Goal: Download file/media

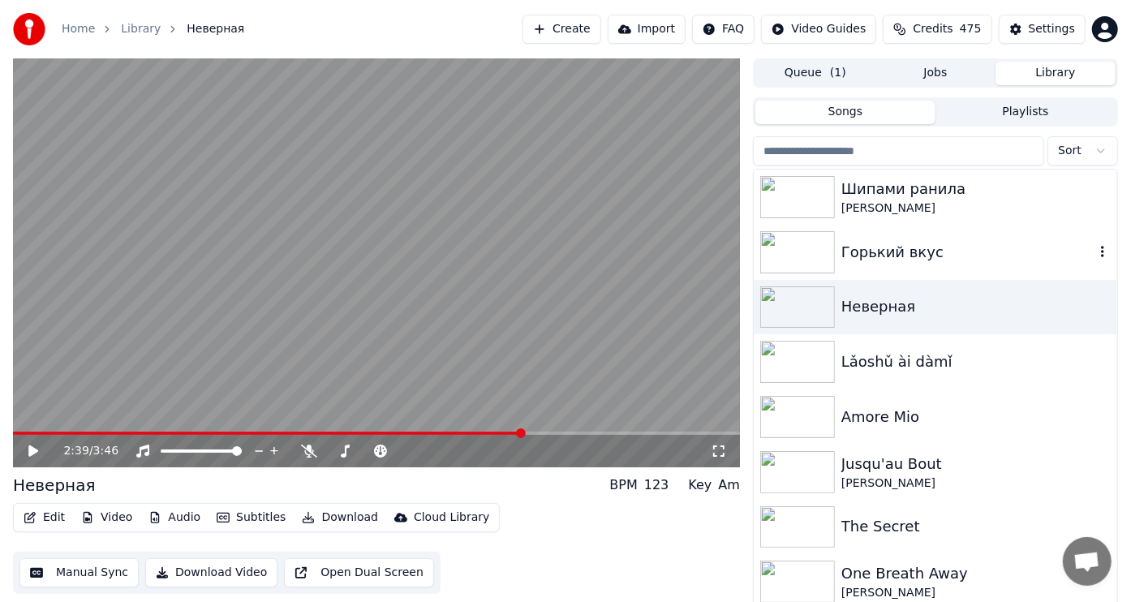
click at [803, 247] on img at bounding box center [797, 252] width 75 height 42
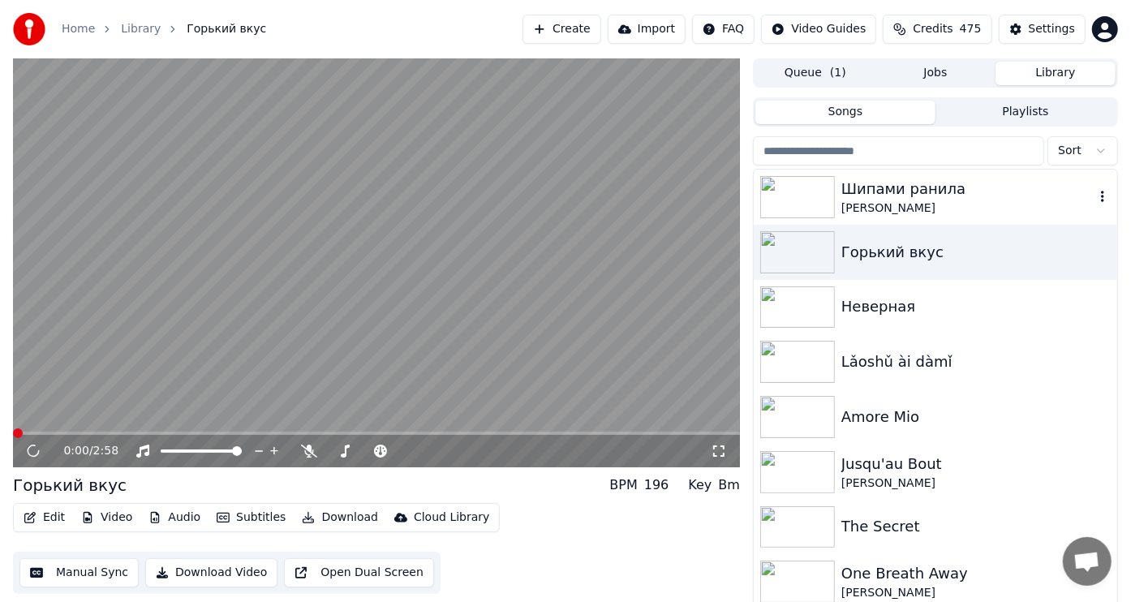
click at [801, 186] on img at bounding box center [797, 197] width 75 height 42
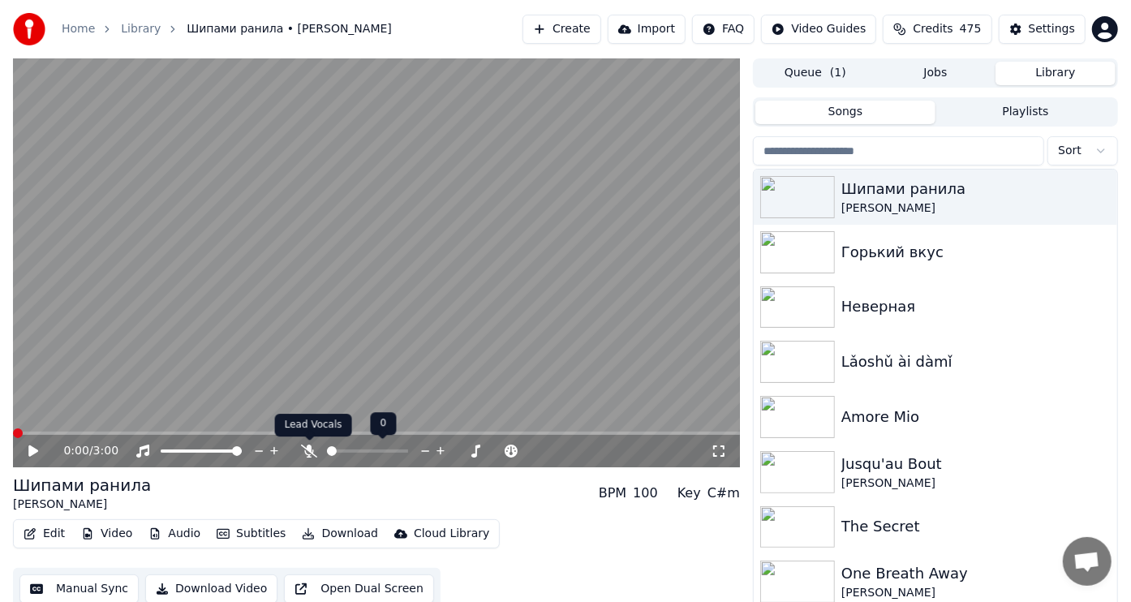
click at [311, 449] on icon at bounding box center [309, 451] width 16 height 13
click at [308, 449] on icon at bounding box center [309, 451] width 9 height 13
click at [34, 452] on icon at bounding box center [33, 451] width 10 height 11
click at [306, 450] on icon at bounding box center [309, 451] width 16 height 13
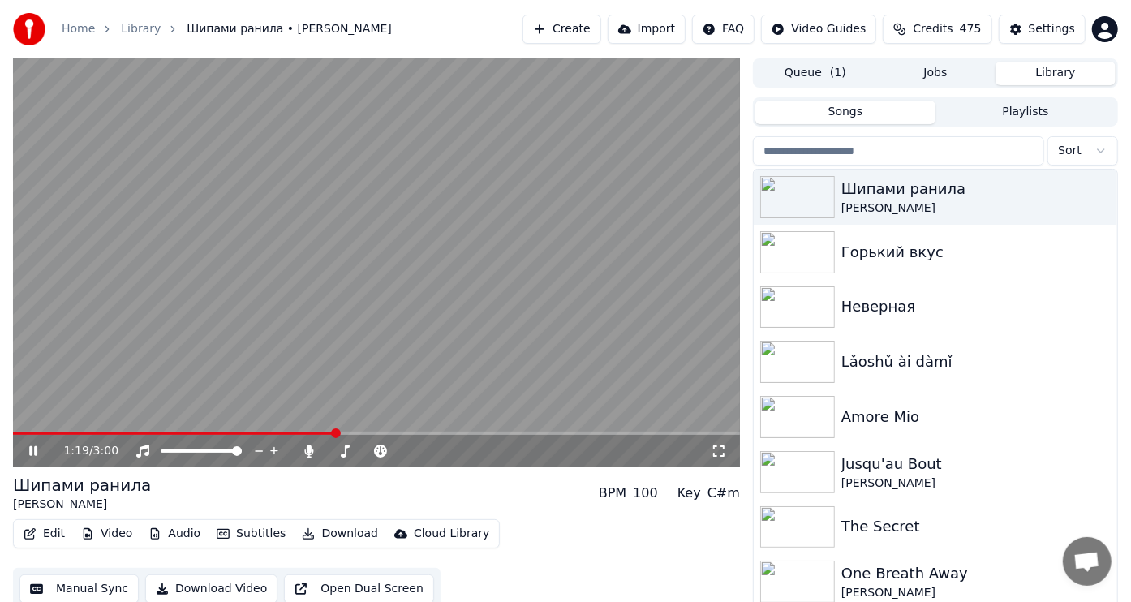
click at [33, 450] on icon at bounding box center [44, 451] width 37 height 13
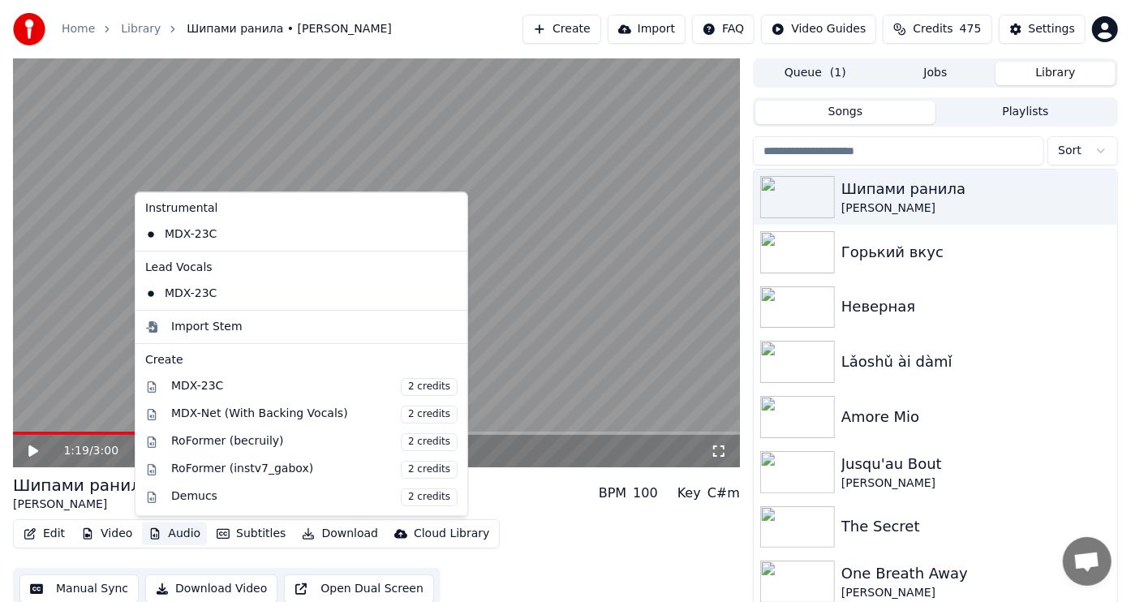
click at [182, 532] on button "Audio" at bounding box center [174, 534] width 65 height 23
click at [214, 325] on div "Import Stem" at bounding box center [206, 327] width 71 height 16
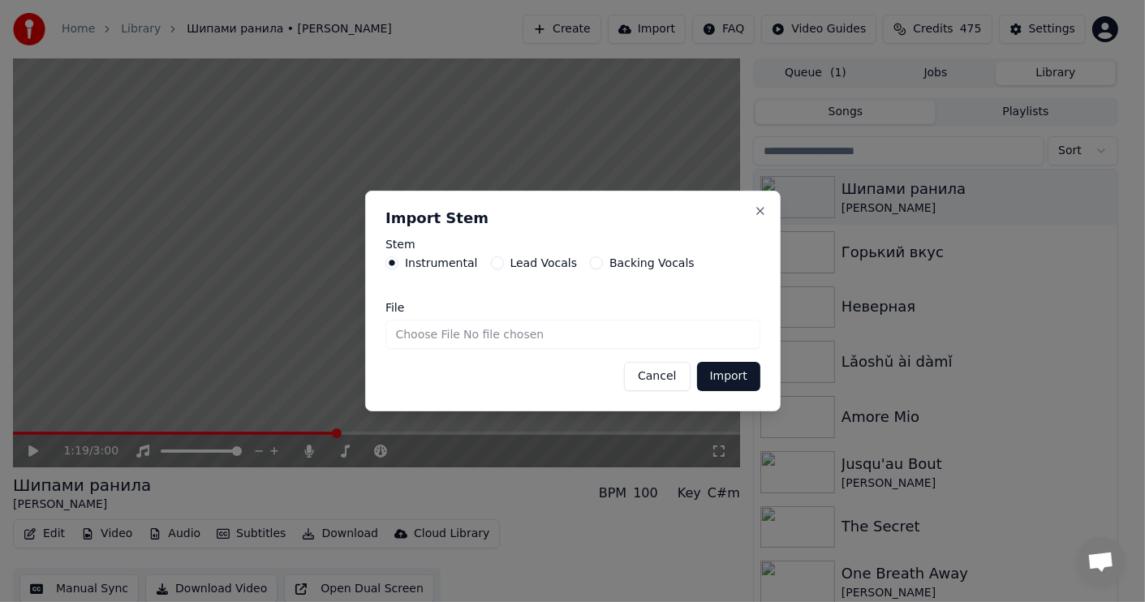
click at [493, 264] on button "Lead Vocals" at bounding box center [496, 262] width 13 height 13
click at [590, 266] on button "Backing Vocals" at bounding box center [596, 262] width 13 height 13
click at [425, 338] on input "File" at bounding box center [572, 334] width 375 height 29
type input "**********"
click at [726, 373] on button "Import" at bounding box center [727, 376] width 63 height 29
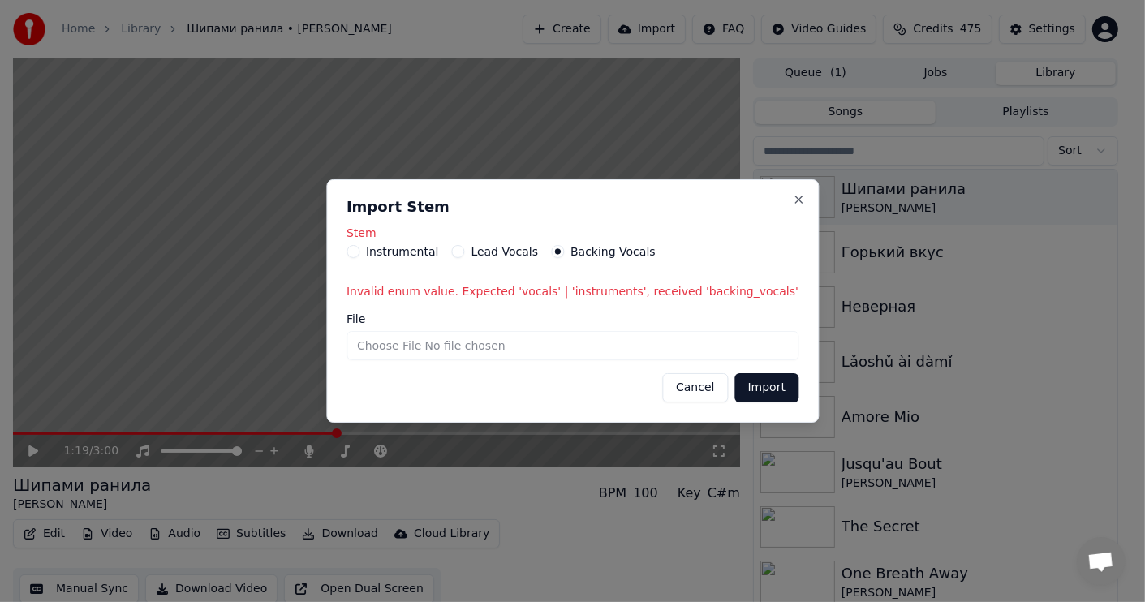
click at [464, 255] on button "Lead Vocals" at bounding box center [457, 251] width 13 height 13
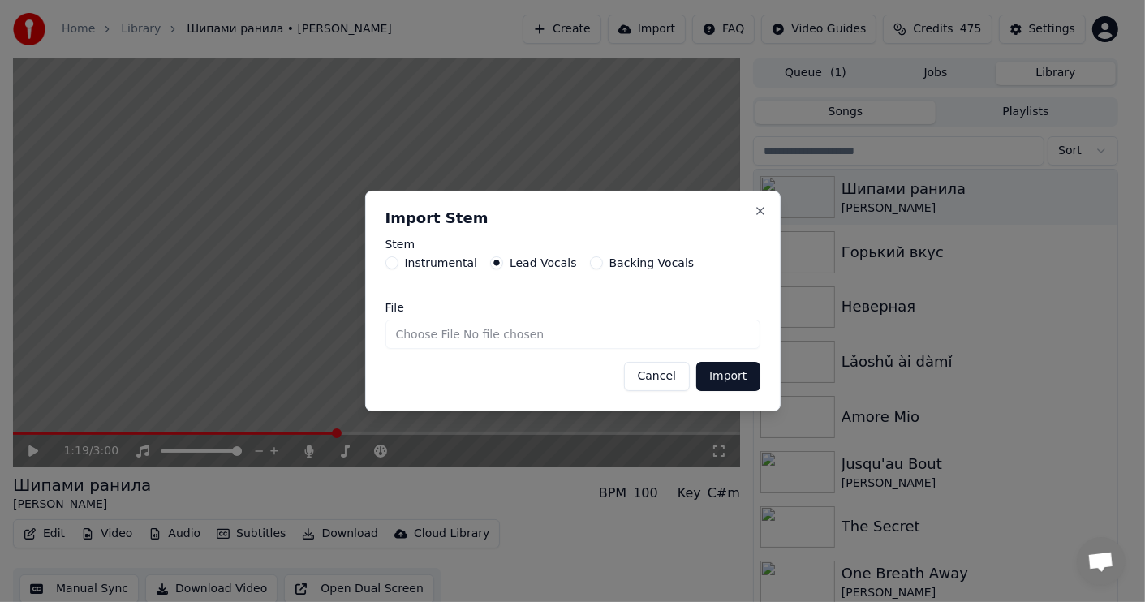
click at [590, 261] on button "Backing Vocals" at bounding box center [596, 262] width 13 height 13
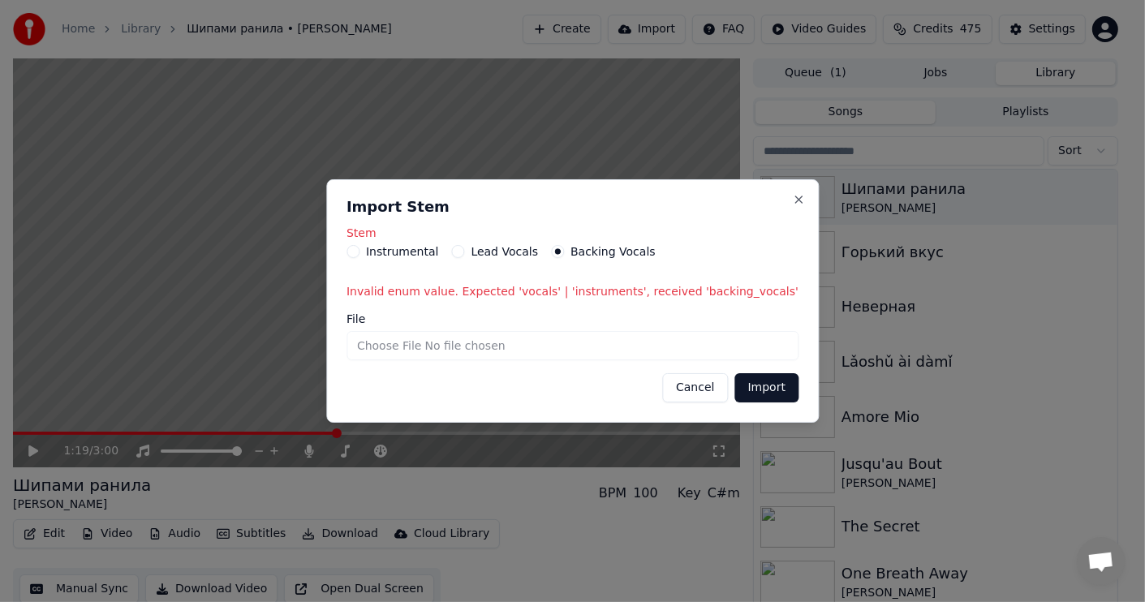
click at [360, 253] on button "Instrumental" at bounding box center [353, 251] width 13 height 13
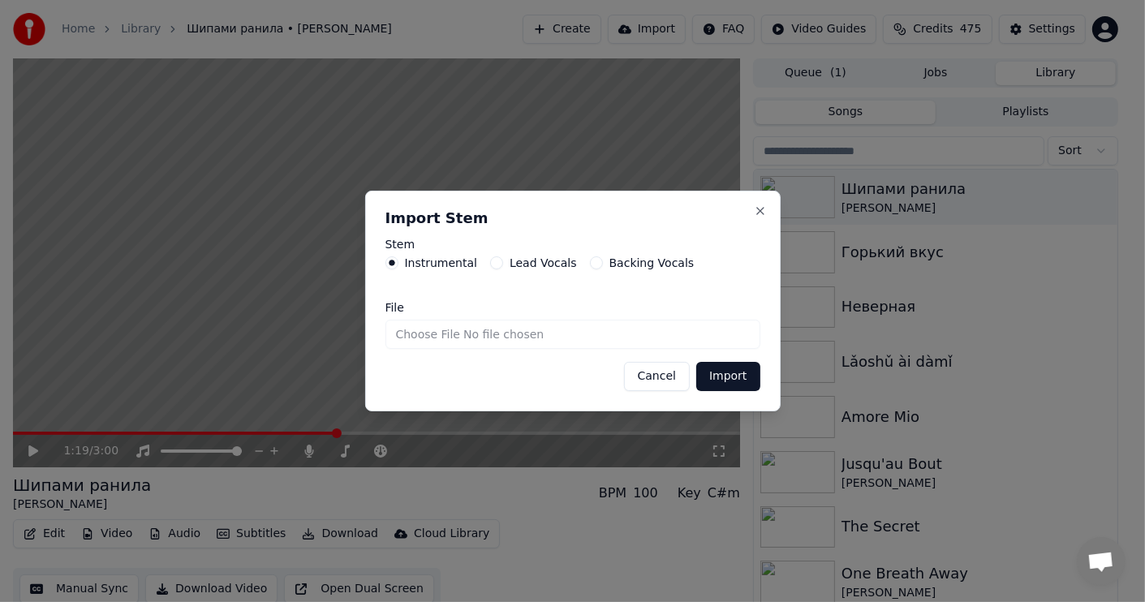
click at [656, 373] on button "Cancel" at bounding box center [657, 376] width 66 height 29
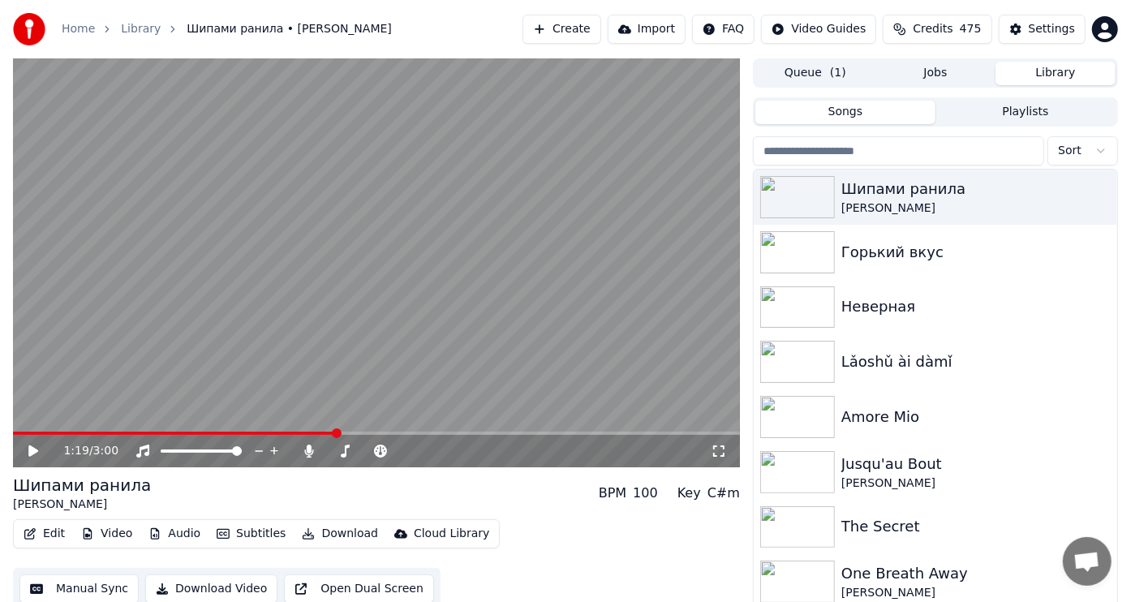
click at [730, 32] on html "Home Library Шипами ранила • [PERSON_NAME] Create Import FAQ Video Guides Credi…" at bounding box center [565, 301] width 1131 height 602
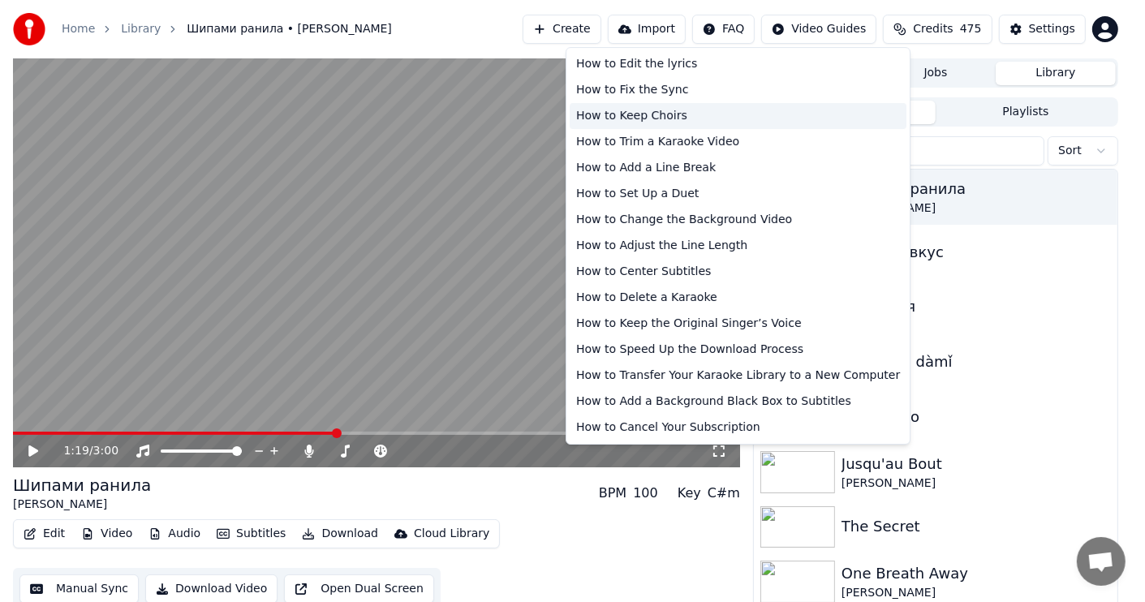
click at [652, 116] on div "How to Keep Choirs" at bounding box center [738, 116] width 337 height 26
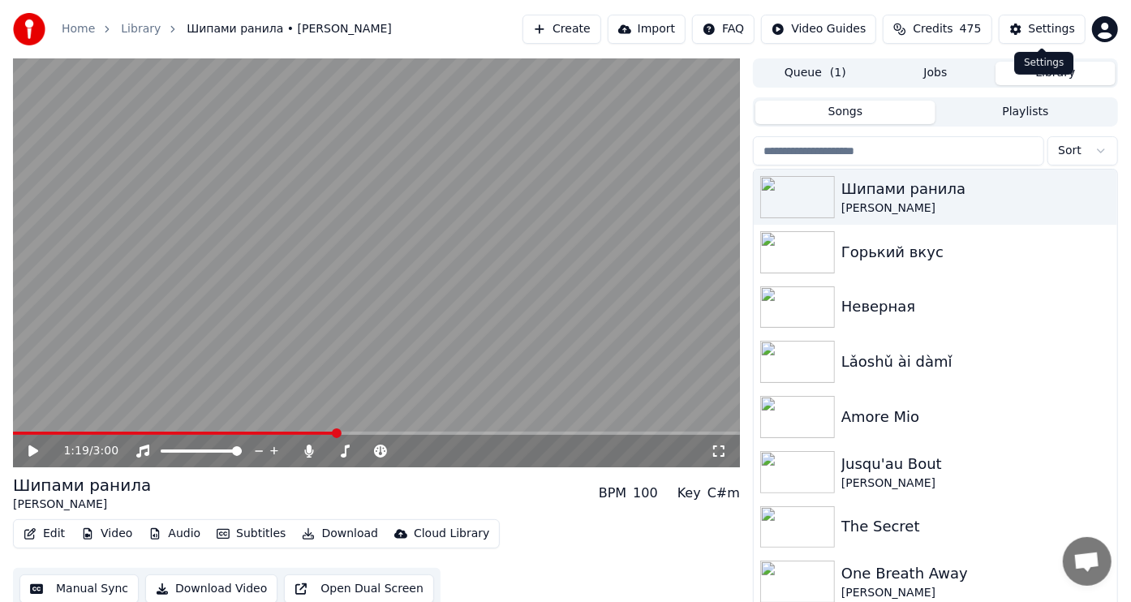
click at [1047, 28] on div "Settings" at bounding box center [1052, 29] width 46 height 16
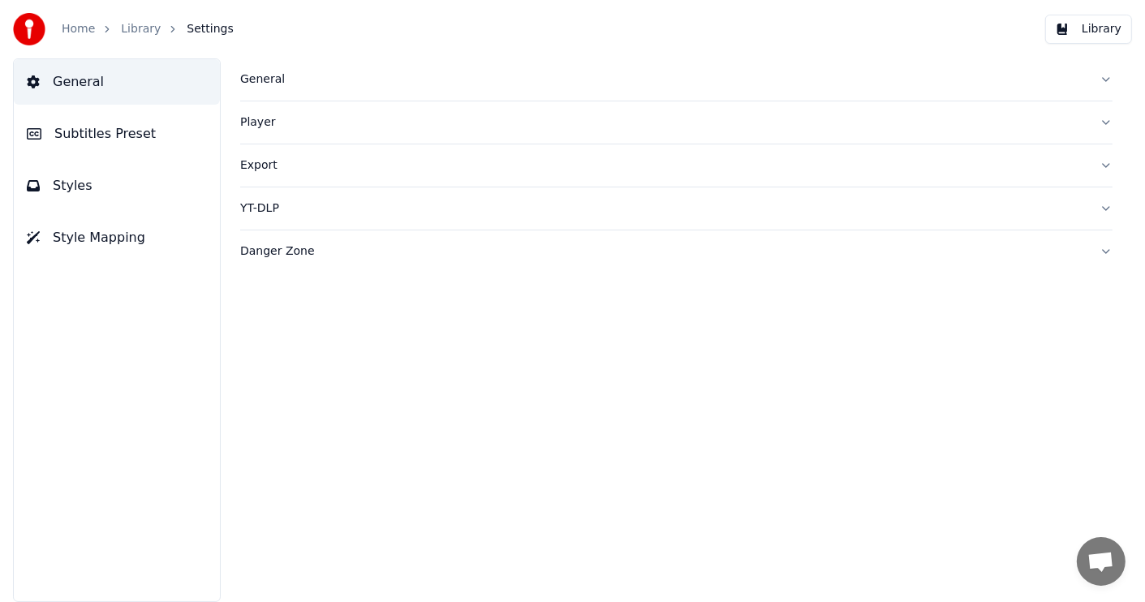
click at [71, 83] on span "General" at bounding box center [78, 81] width 51 height 19
click at [31, 81] on icon at bounding box center [33, 81] width 12 height 13
click at [261, 79] on div "General" at bounding box center [663, 79] width 846 height 16
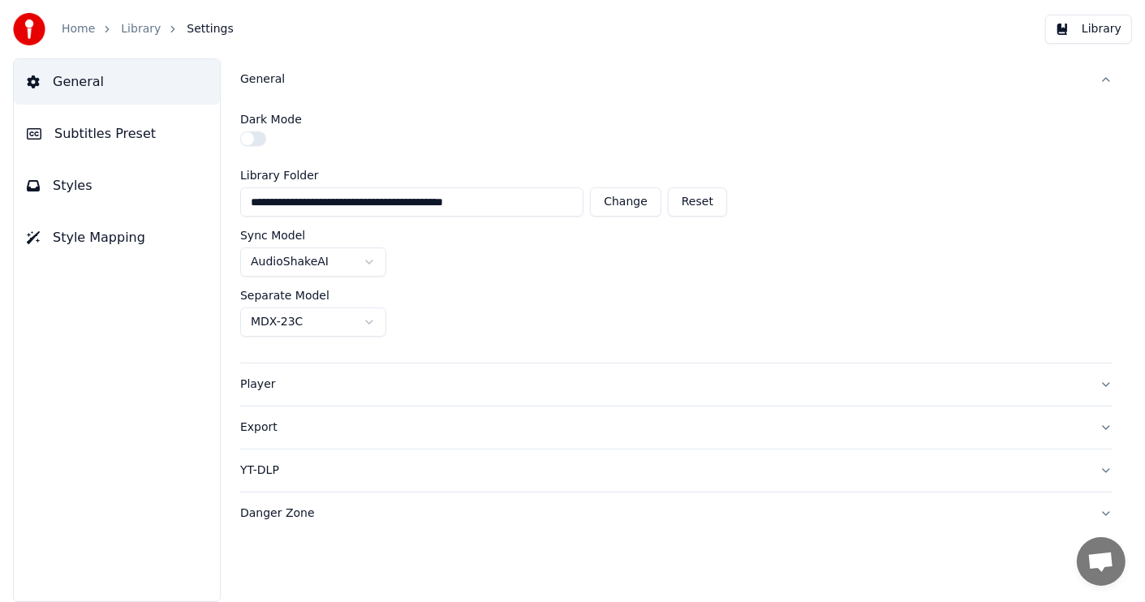
click at [370, 315] on html "**********" at bounding box center [572, 301] width 1145 height 602
click at [75, 28] on link "Home" at bounding box center [78, 29] width 33 height 16
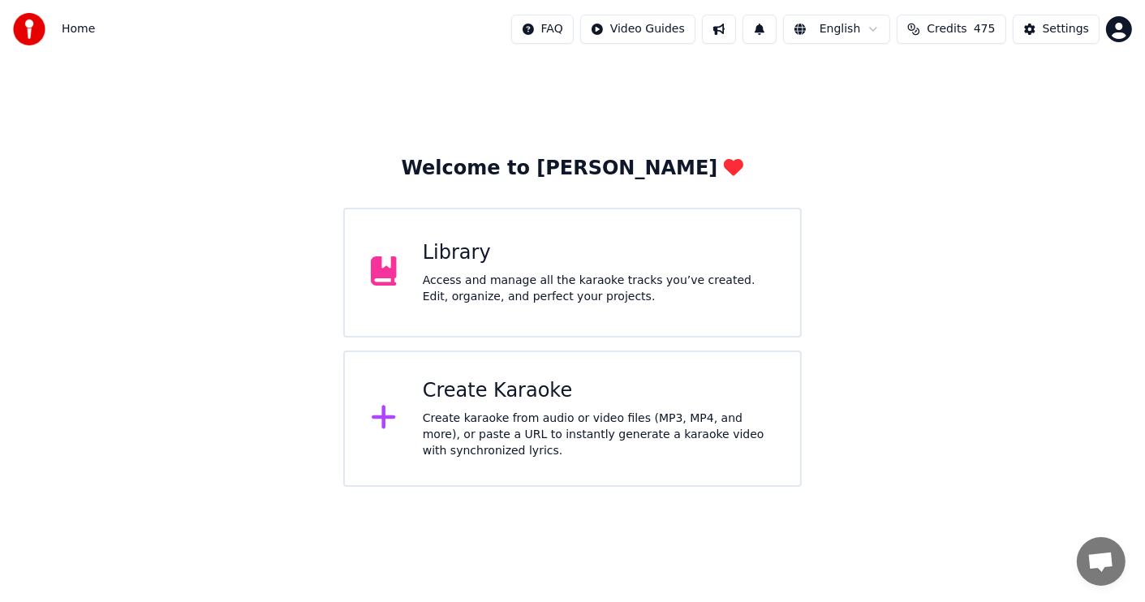
click at [1097, 575] on span "Open chat" at bounding box center [1101, 561] width 49 height 49
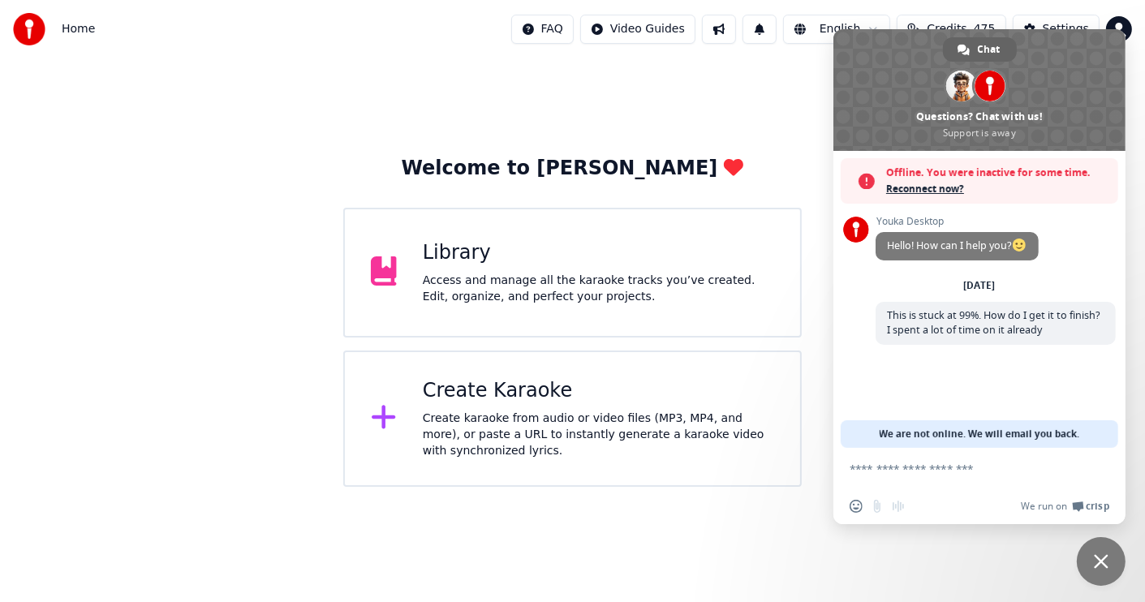
click at [773, 131] on div "Welcome to Youka Library Access and manage all the karaoke tracks you’ve create…" at bounding box center [572, 272] width 1145 height 429
click at [1096, 557] on span "Close chat" at bounding box center [1101, 561] width 15 height 15
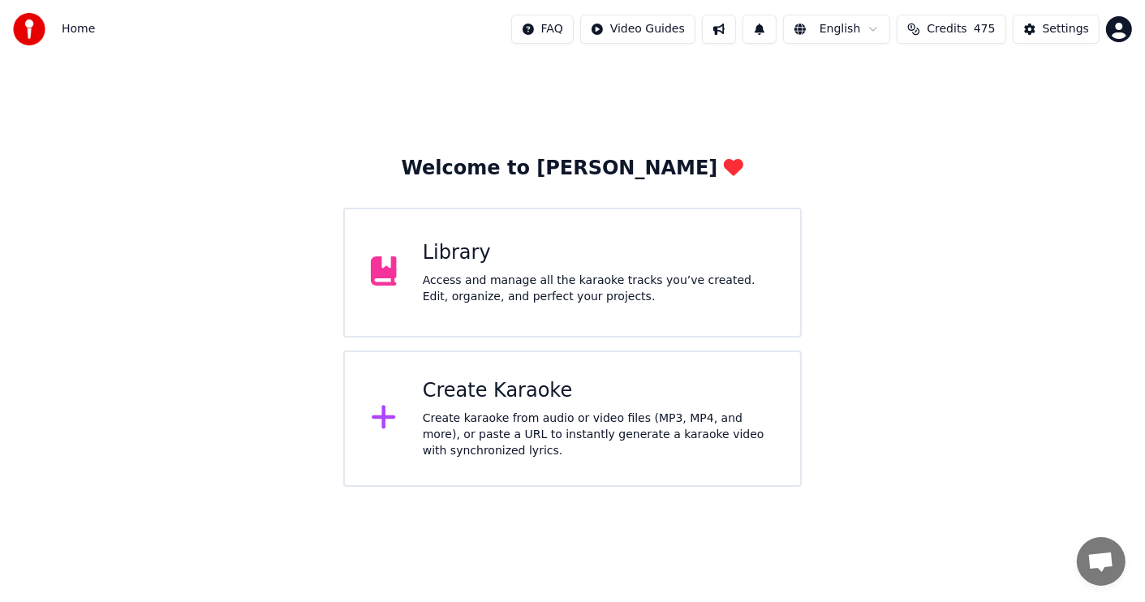
click at [604, 269] on div "Library Access and manage all the karaoke tracks you’ve created. Edit, organize…" at bounding box center [598, 272] width 351 height 65
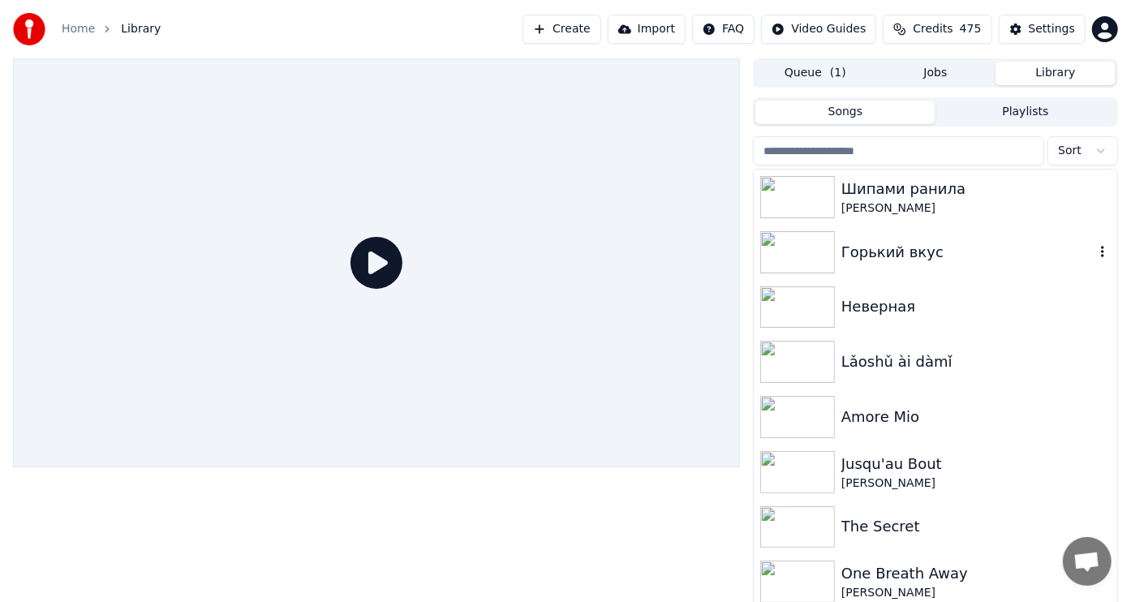
click at [869, 248] on div "Горький вкус" at bounding box center [968, 252] width 253 height 23
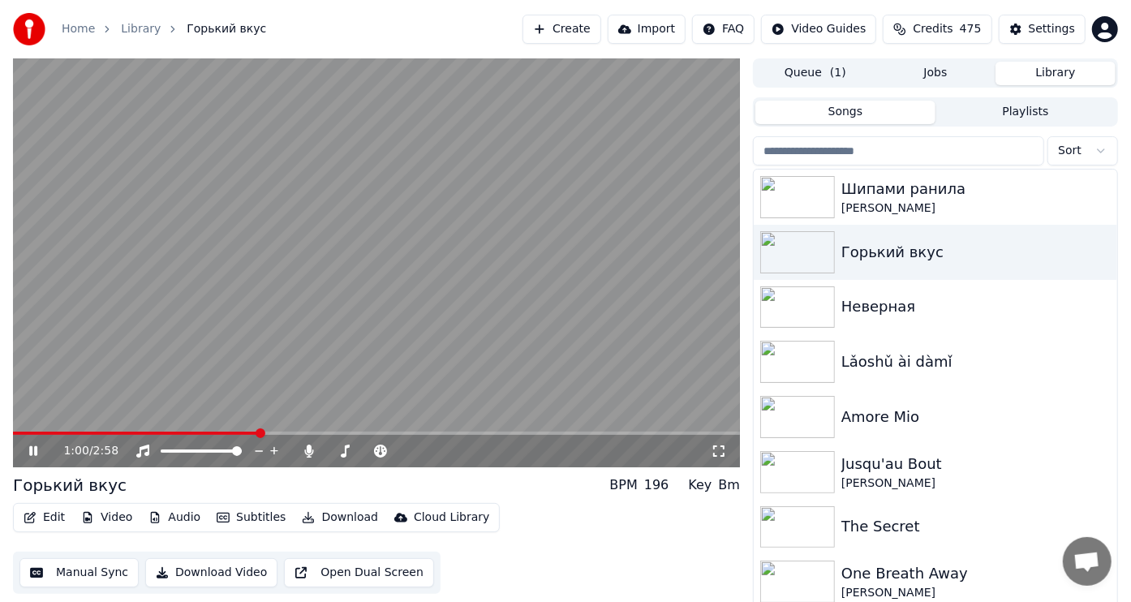
click at [30, 450] on icon at bounding box center [33, 451] width 8 height 10
click at [343, 512] on button "Download" at bounding box center [339, 517] width 89 height 23
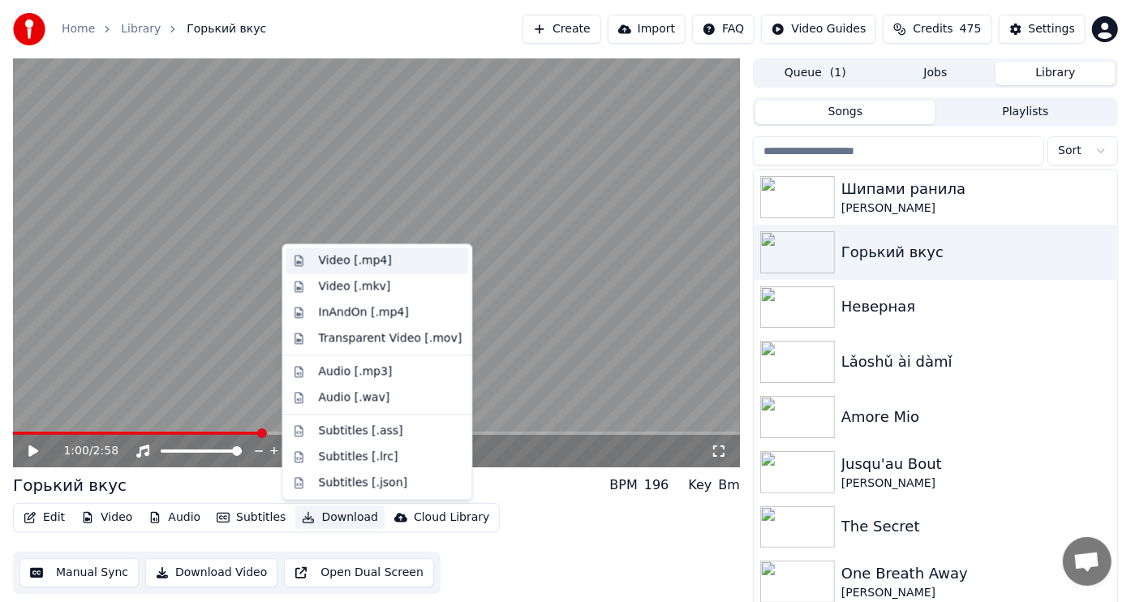
click at [354, 257] on div "Video [.mp4]" at bounding box center [354, 260] width 73 height 16
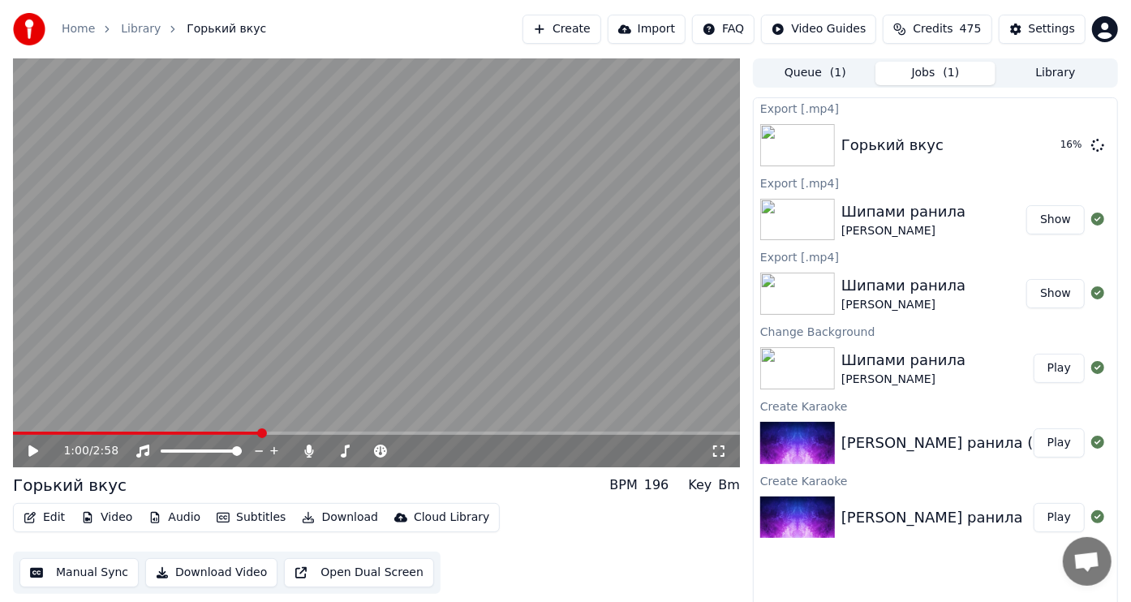
click at [194, 519] on button "Audio" at bounding box center [174, 517] width 65 height 23
click at [918, 227] on div "[PERSON_NAME]" at bounding box center [904, 231] width 124 height 16
click at [805, 220] on img at bounding box center [797, 220] width 75 height 42
click at [583, 385] on video at bounding box center [376, 262] width 727 height 409
click at [35, 452] on icon at bounding box center [33, 451] width 8 height 10
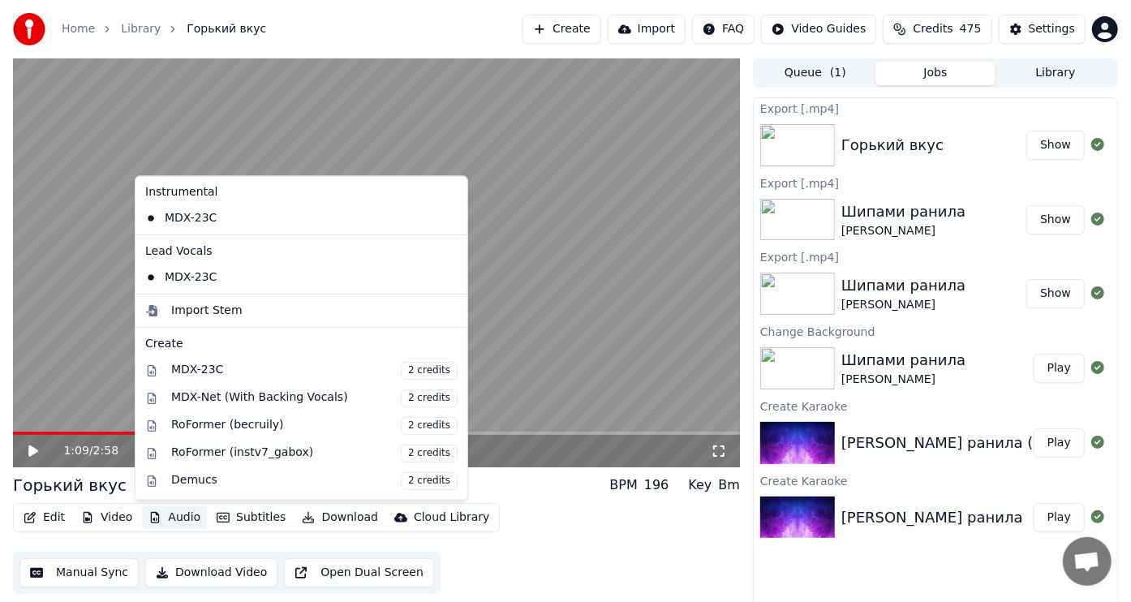
click at [180, 516] on button "Audio" at bounding box center [174, 517] width 65 height 23
click at [269, 393] on div "MDX-Net (With Backing Vocals) 2 credits" at bounding box center [314, 399] width 286 height 18
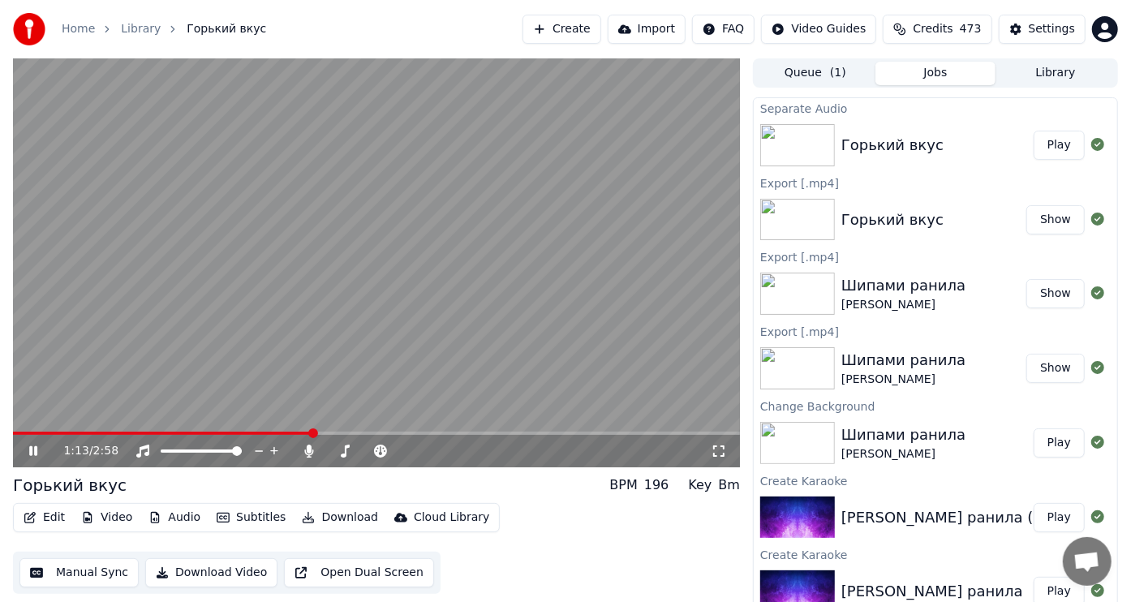
click at [187, 511] on button "Audio" at bounding box center [174, 517] width 65 height 23
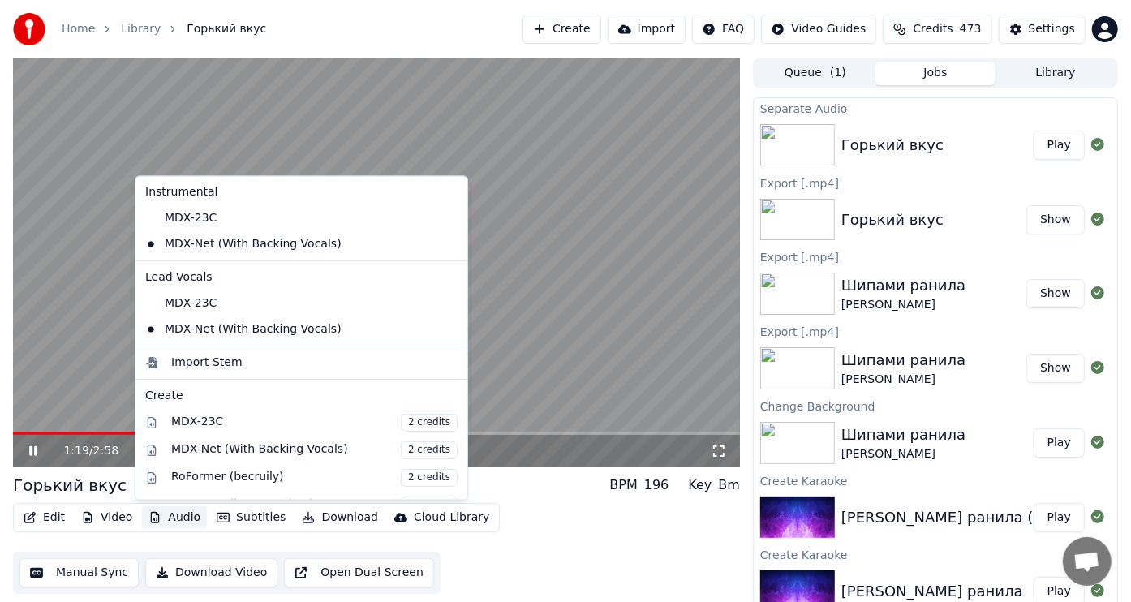
click at [551, 361] on video at bounding box center [376, 262] width 727 height 409
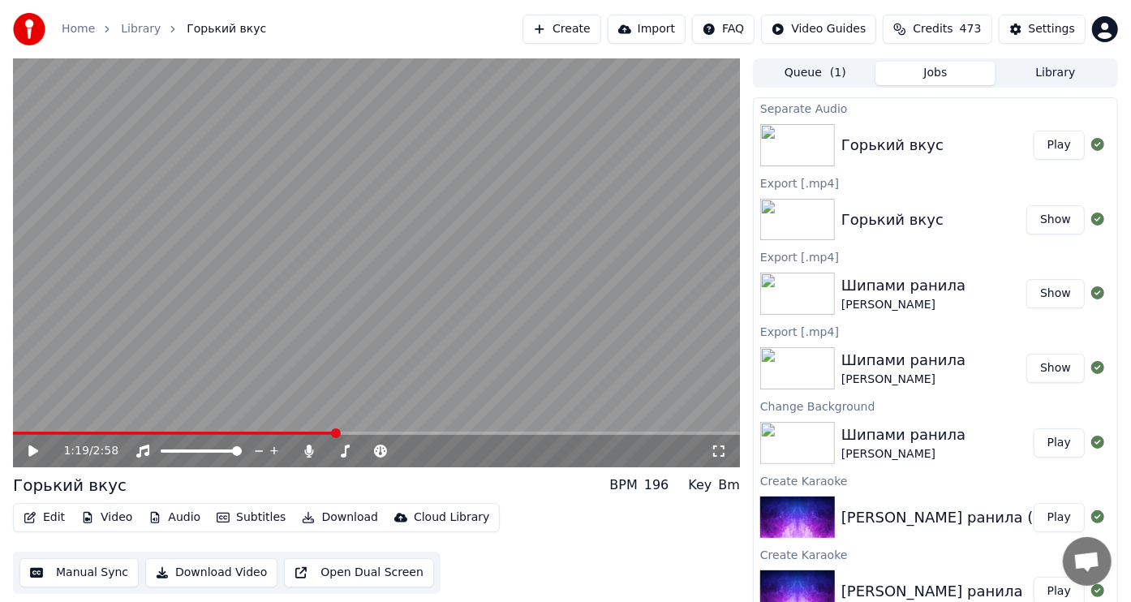
click at [1034, 73] on button "Library" at bounding box center [1056, 74] width 120 height 24
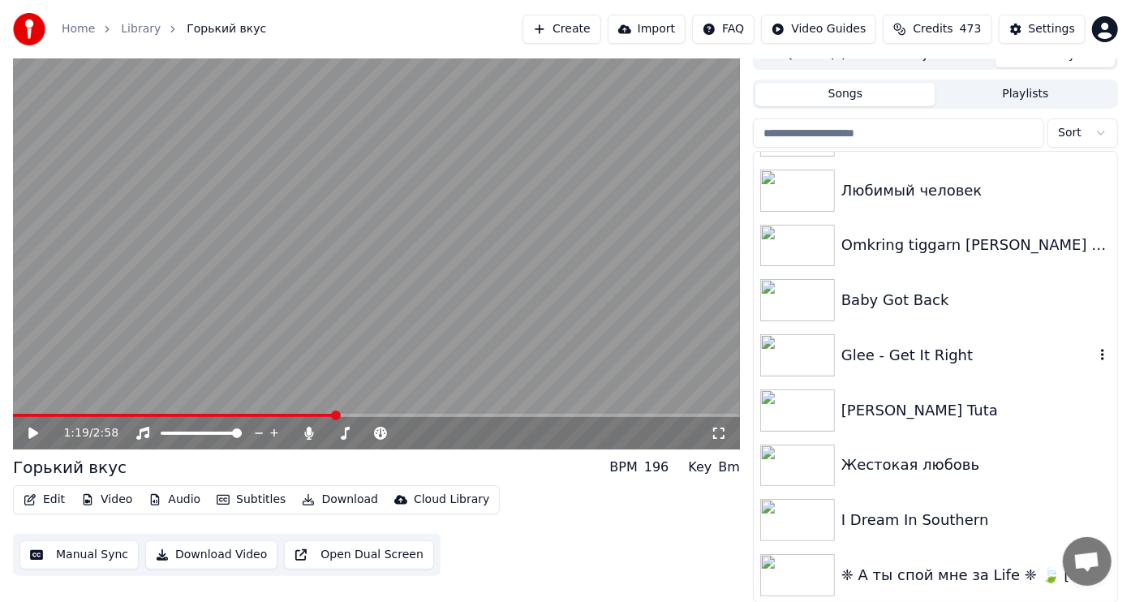
scroll to position [1592, 0]
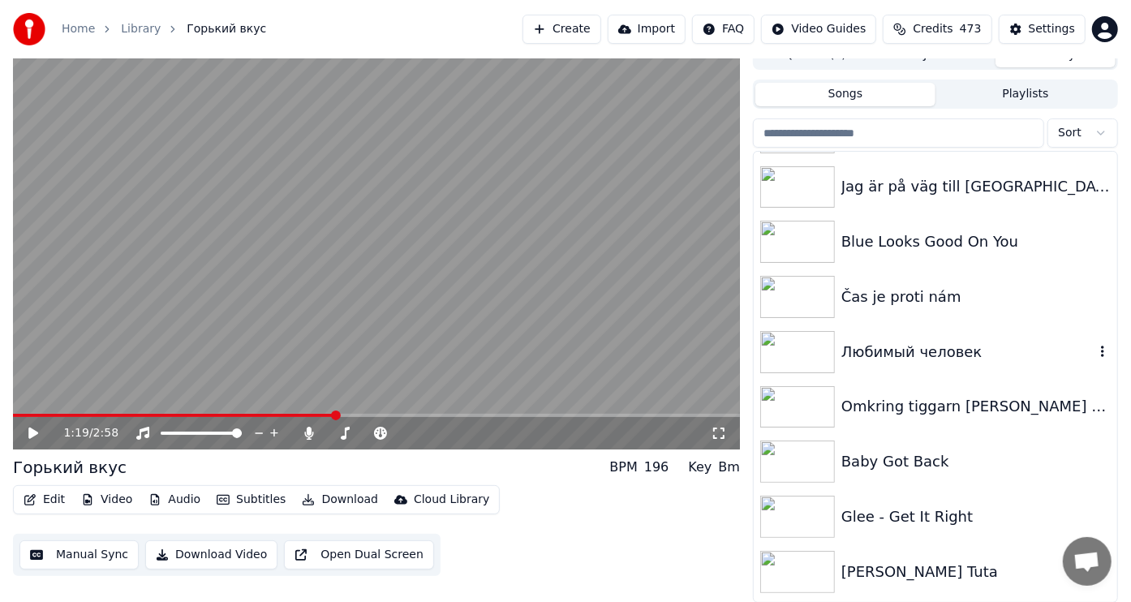
click at [803, 348] on img at bounding box center [797, 352] width 75 height 42
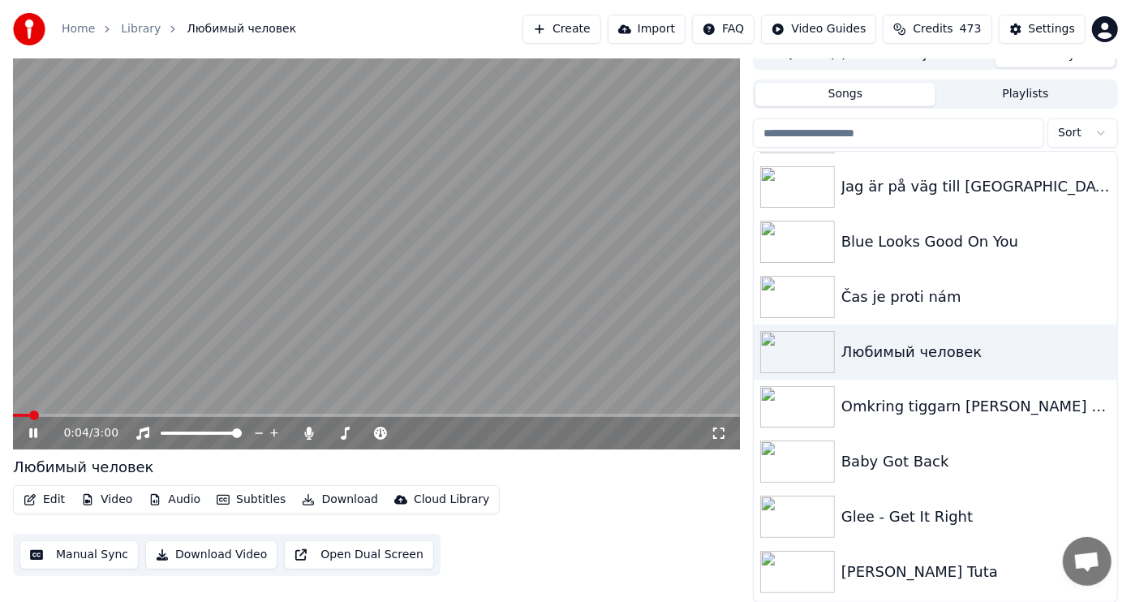
click at [33, 433] on icon at bounding box center [44, 433] width 37 height 13
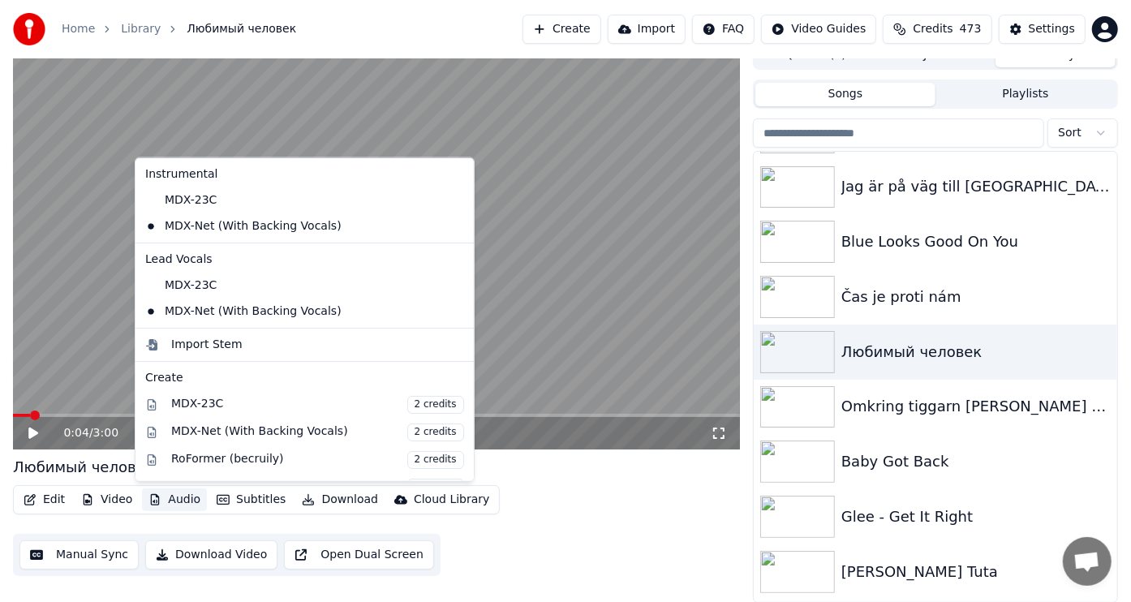
click at [196, 497] on button "Audio" at bounding box center [174, 500] width 65 height 23
click at [186, 425] on div "MDX-Net (With Backing Vocals) 2 credits" at bounding box center [317, 432] width 293 height 18
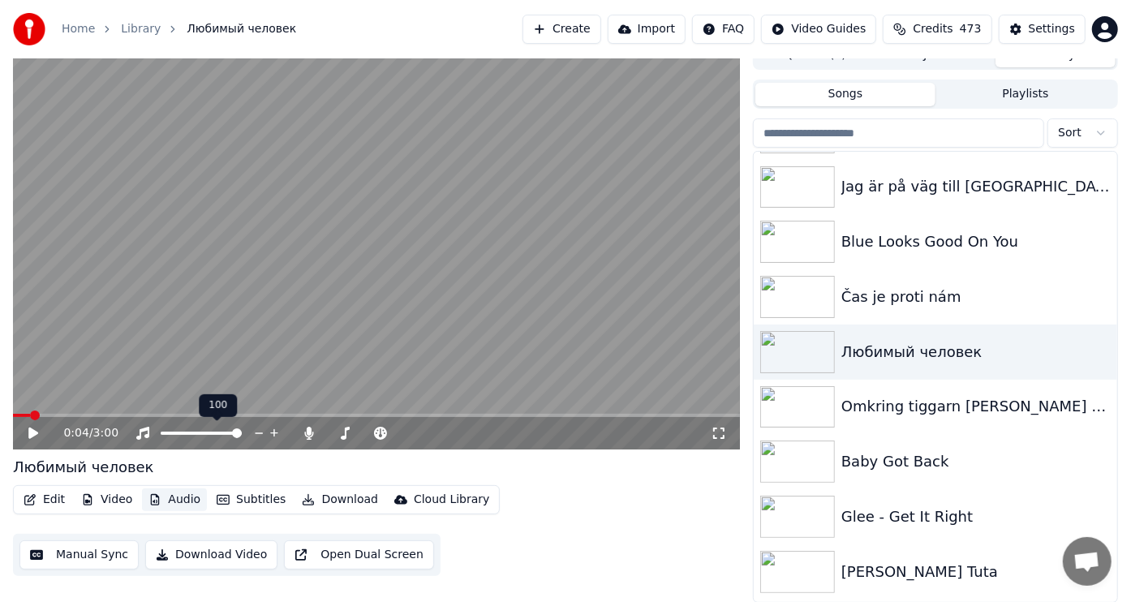
scroll to position [6, 0]
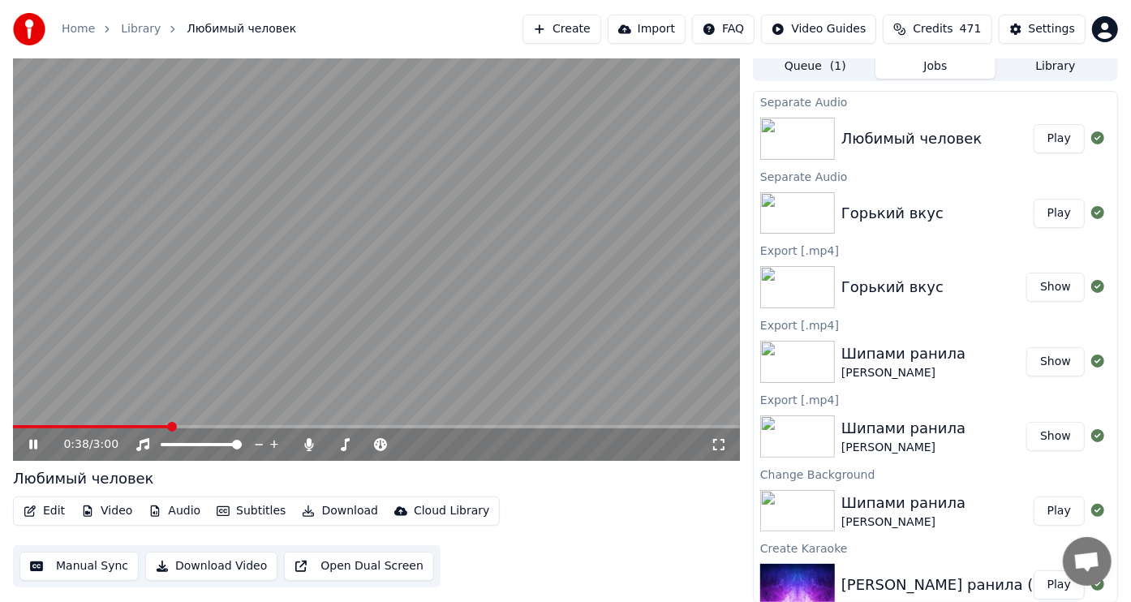
click at [31, 442] on icon at bounding box center [33, 445] width 8 height 10
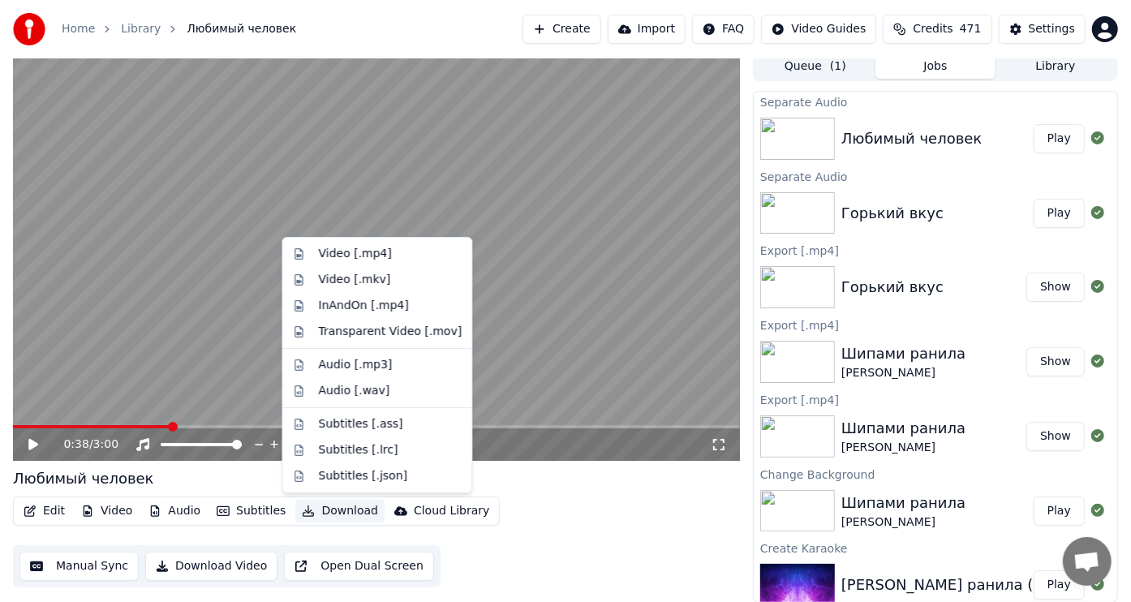
click at [334, 509] on button "Download" at bounding box center [339, 511] width 89 height 23
click at [338, 252] on div "Video [.mp4]" at bounding box center [354, 254] width 73 height 16
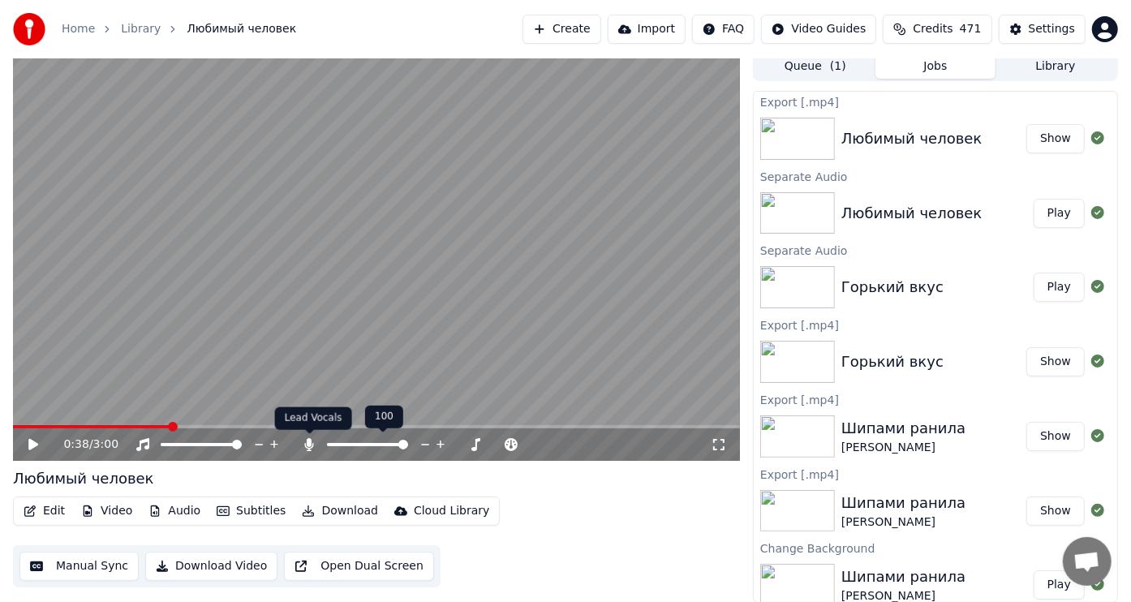
click at [308, 446] on icon at bounding box center [309, 444] width 9 height 13
click at [329, 508] on button "Download" at bounding box center [339, 511] width 89 height 23
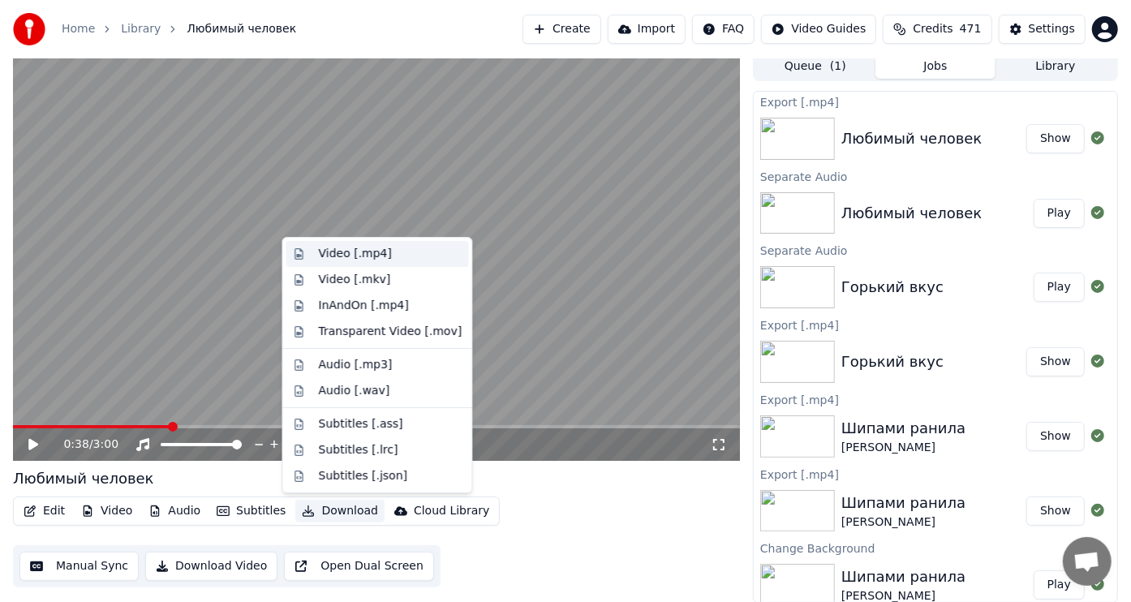
click at [346, 249] on div "Video [.mp4]" at bounding box center [354, 254] width 73 height 16
